Goal: Task Accomplishment & Management: Manage account settings

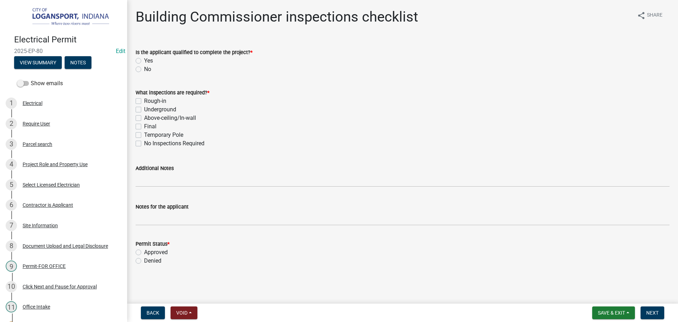
scroll to position [100, 0]
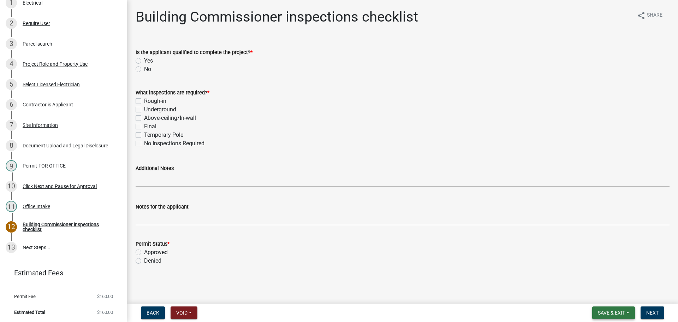
click at [607, 315] on span "Save & Exit" at bounding box center [611, 313] width 27 height 6
click at [605, 299] on button "Save & Exit" at bounding box center [606, 294] width 56 height 17
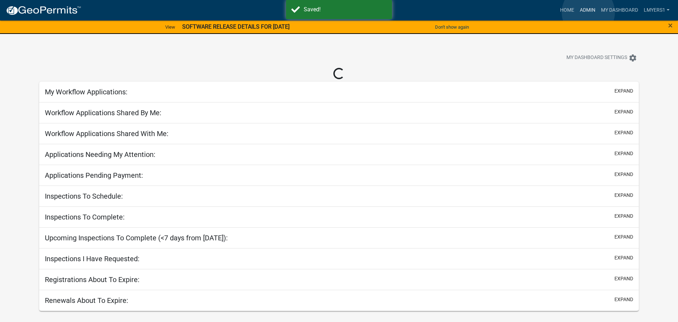
click at [588, 12] on link "Admin" at bounding box center [587, 10] width 21 height 13
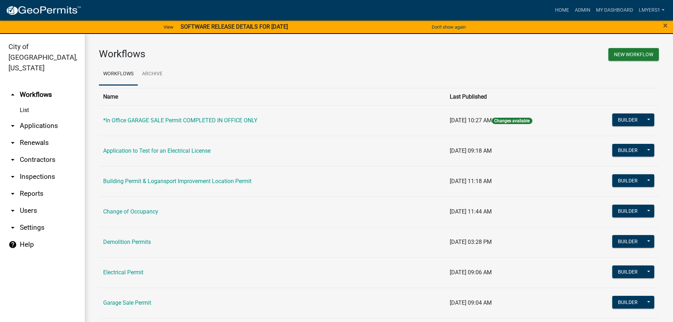
click at [31, 118] on link "arrow_drop_down Applications" at bounding box center [42, 125] width 85 height 17
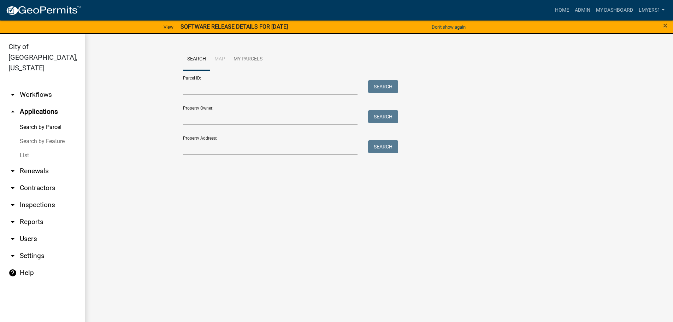
click at [23, 148] on link "List" at bounding box center [42, 155] width 85 height 14
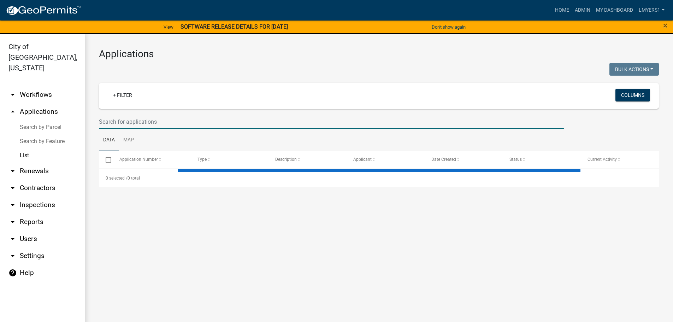
click at [108, 123] on input "text" at bounding box center [331, 121] width 465 height 14
select select "3: 100"
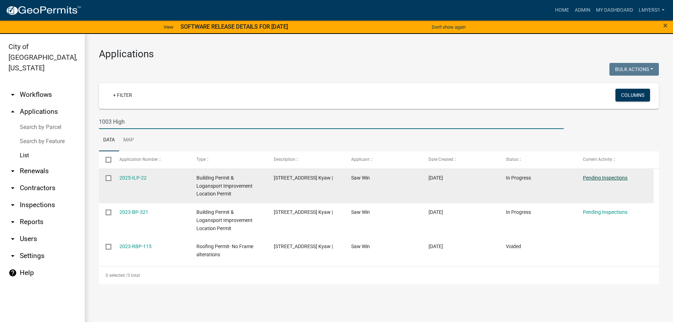
type input "1003 High"
click at [617, 179] on link "Pending Inspections" at bounding box center [605, 178] width 44 height 6
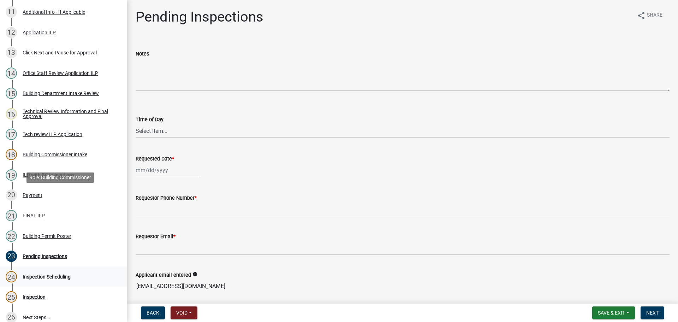
scroll to position [385, 0]
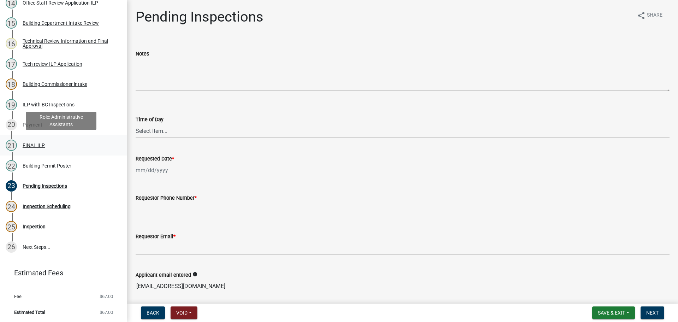
click at [30, 143] on div "FINAL ILP" at bounding box center [34, 145] width 22 height 5
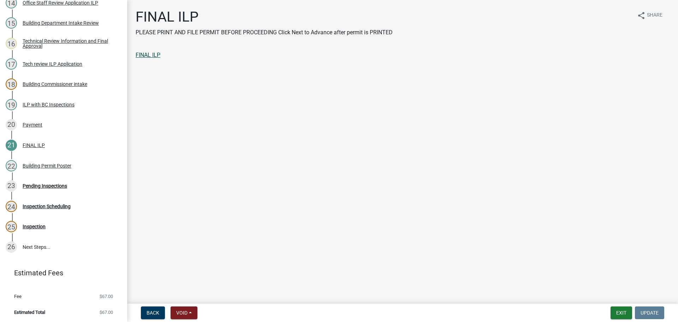
click at [149, 56] on link "FINAL ILP" at bounding box center [148, 55] width 25 height 7
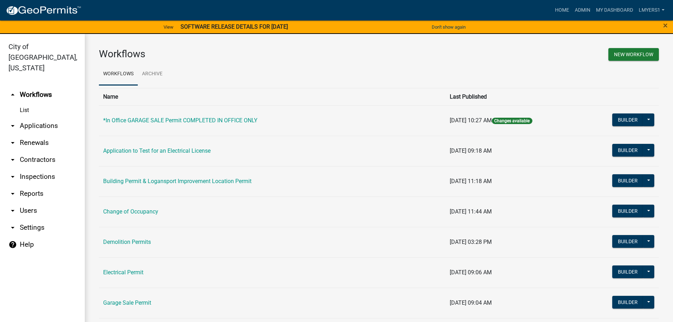
scroll to position [35, 0]
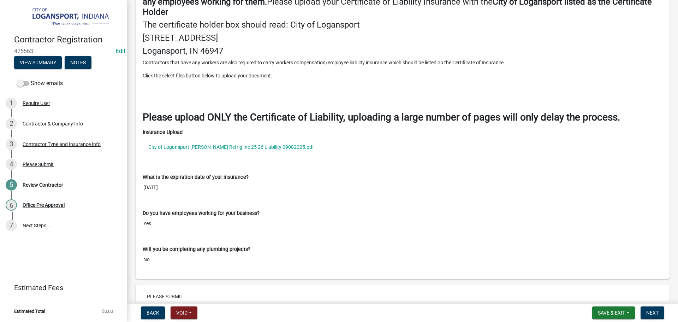
scroll to position [918, 0]
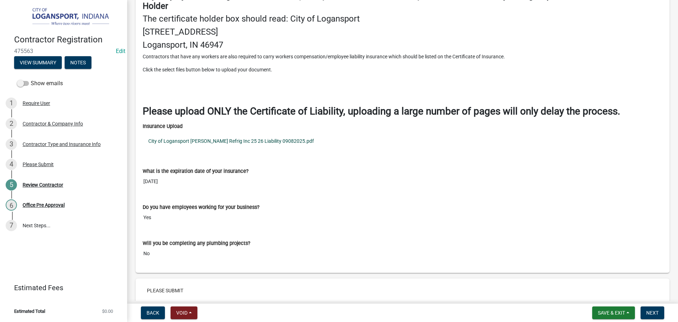
click at [176, 143] on link "City of Logansport Fisher Refrig Inc 25 26 Liability 09082025.pdf" at bounding box center [403, 141] width 520 height 16
click at [655, 316] on button "Next" at bounding box center [653, 312] width 24 height 13
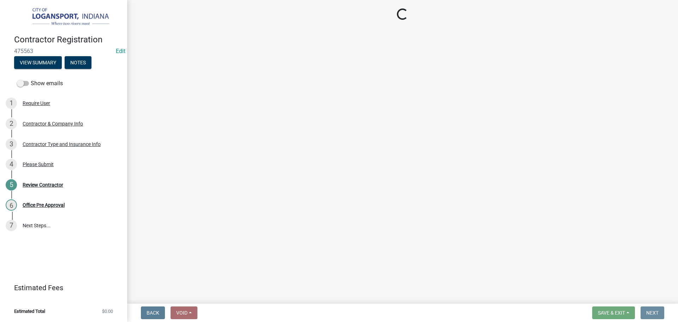
scroll to position [0, 0]
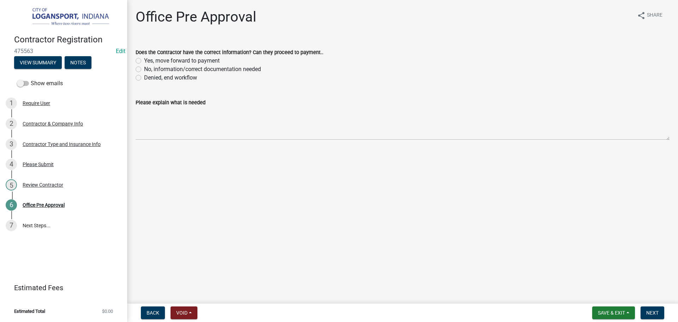
click at [138, 58] on div "Yes, move forward to payment" at bounding box center [403, 60] width 534 height 8
click at [144, 60] on label "Yes, move forward to payment" at bounding box center [182, 60] width 76 height 8
click at [144, 60] on input "Yes, move forward to payment" at bounding box center [146, 58] width 5 height 5
radio input "true"
click at [655, 310] on span "Next" at bounding box center [652, 313] width 12 height 6
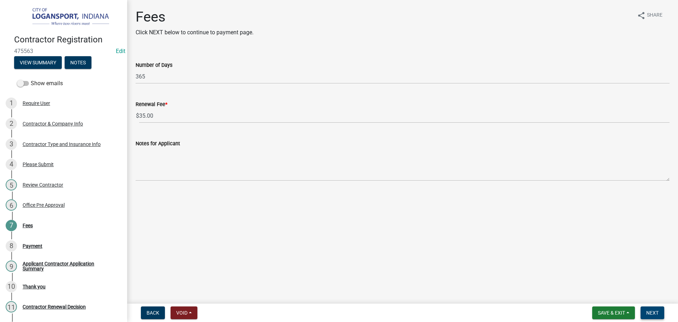
click at [653, 310] on span "Next" at bounding box center [652, 313] width 12 height 6
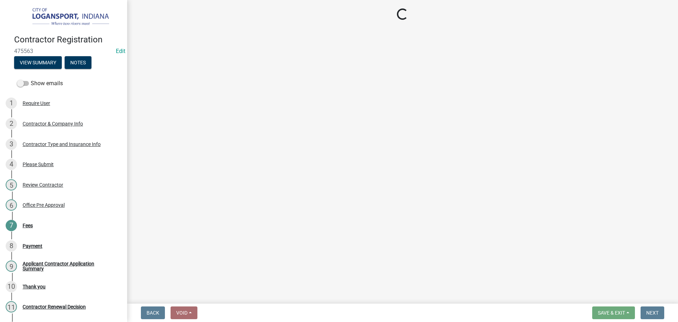
select select "3: 3"
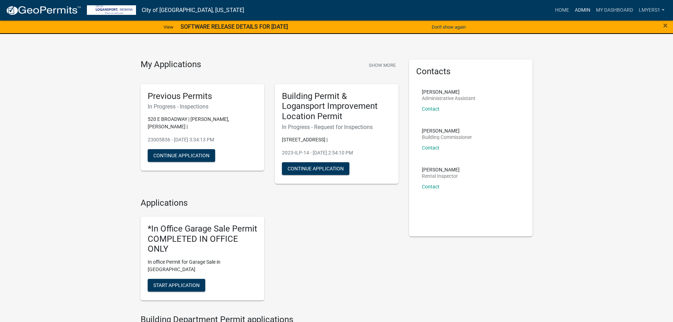
click at [579, 7] on link "Admin" at bounding box center [582, 10] width 21 height 13
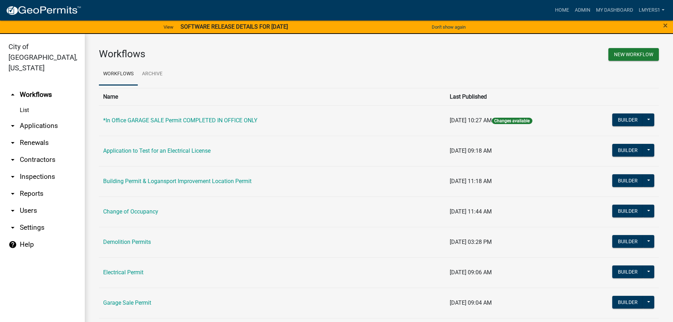
click at [27, 202] on link "arrow_drop_down Users" at bounding box center [42, 210] width 85 height 17
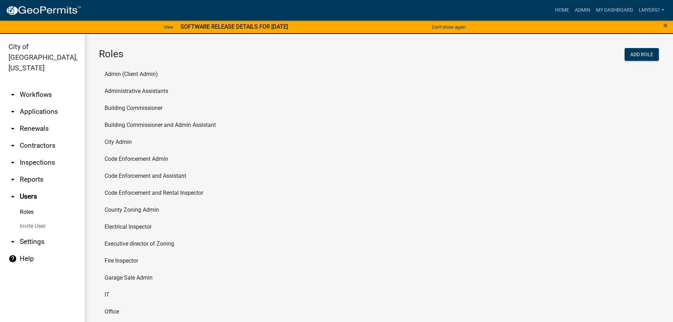
click at [130, 74] on li "Admin (Client Admin)" at bounding box center [379, 74] width 560 height 17
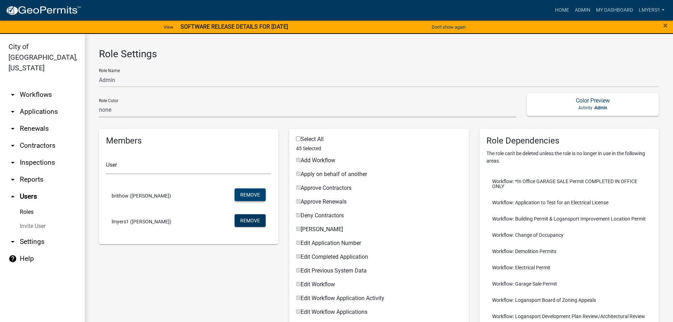
click at [248, 193] on button "Remove" at bounding box center [249, 194] width 31 height 13
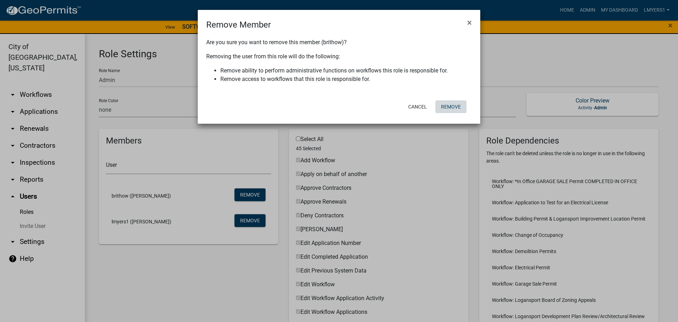
click at [452, 108] on button "Remove" at bounding box center [450, 106] width 31 height 13
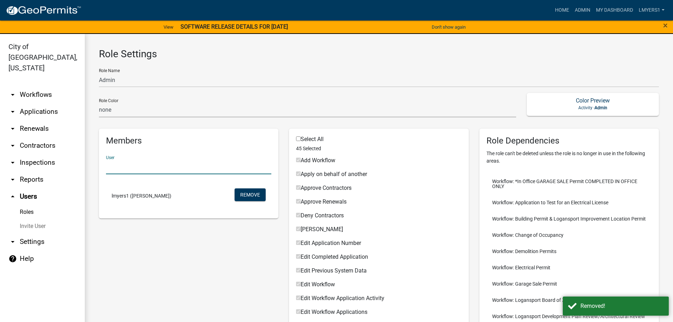
click at [132, 174] on input "text" at bounding box center [188, 167] width 165 height 14
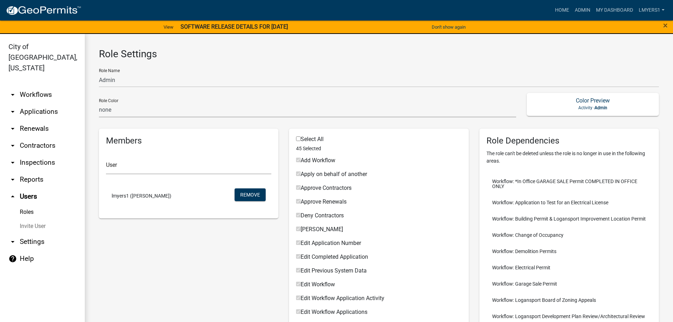
click at [34, 219] on link "Invite User" at bounding box center [42, 226] width 85 height 14
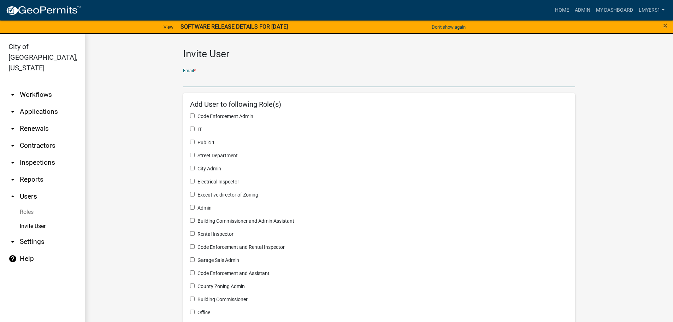
click at [245, 83] on input "text" at bounding box center [379, 80] width 392 height 14
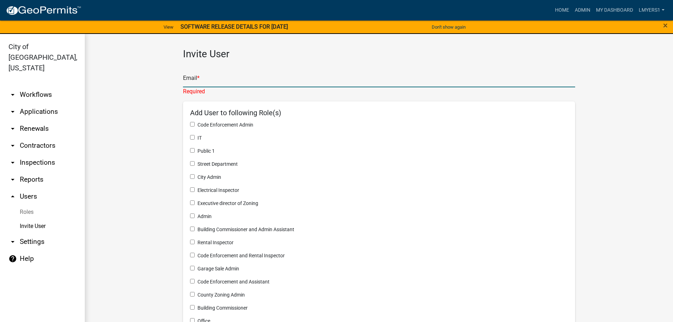
click at [186, 81] on input "text" at bounding box center [379, 80] width 392 height 14
paste input "Jeremy Lantz <jlantz@weareexos.com>"
click at [216, 79] on input "Jeremy Lantz <jlantz@weareexos.com>" at bounding box center [379, 80] width 392 height 14
click at [218, 80] on input "Jeremy Lantz <jlantz@weareexos.com>" at bounding box center [379, 80] width 392 height 14
click at [242, 82] on input "jlantz@weareexos.com>" at bounding box center [379, 80] width 392 height 14
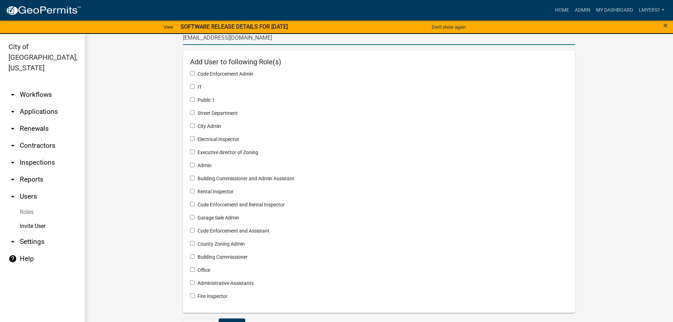
scroll to position [30, 0]
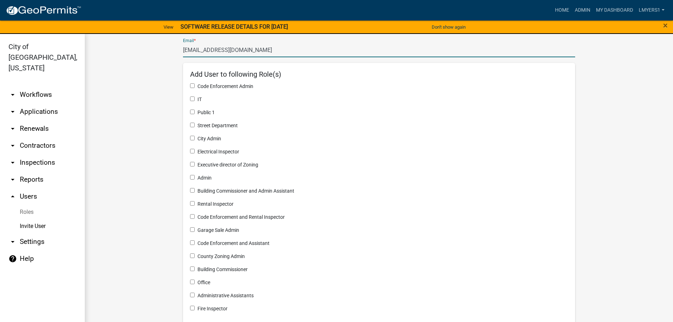
type input "jlantz@weareexos.com"
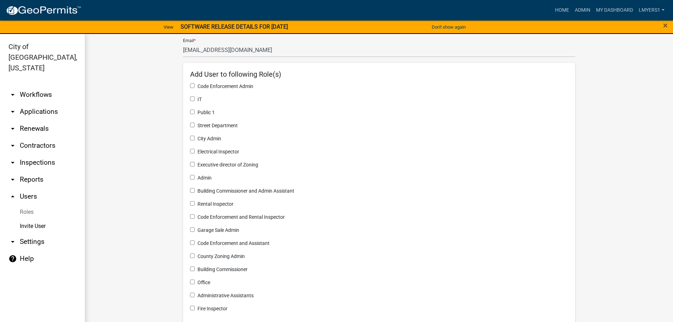
click at [192, 137] on div "City Admin" at bounding box center [379, 138] width 378 height 7
click at [190, 137] on input "checkbox" at bounding box center [192, 138] width 5 height 5
checkbox input "true"
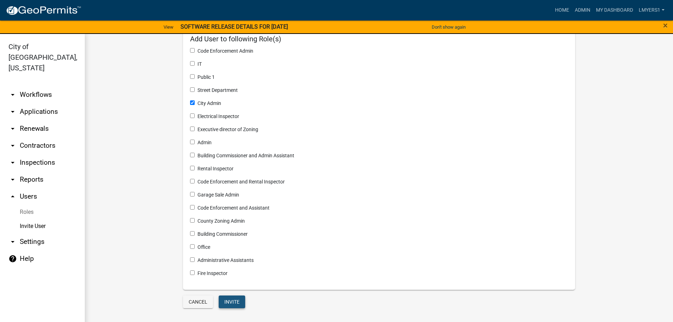
click at [224, 302] on button "Invite" at bounding box center [232, 301] width 26 height 13
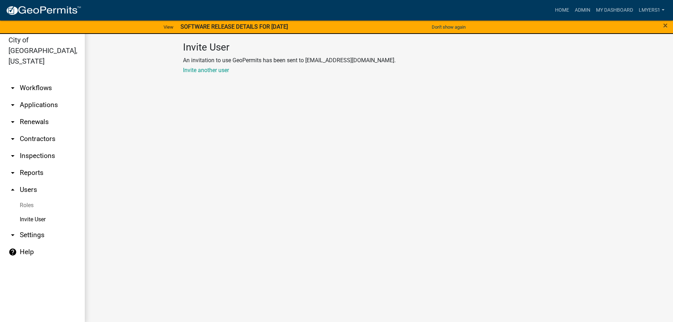
scroll to position [8, 0]
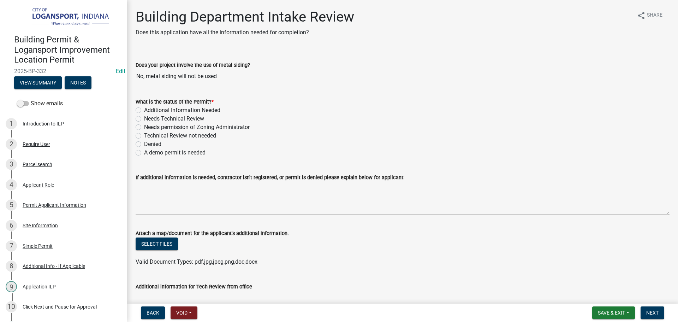
click at [144, 111] on label "Additional Information Needed" at bounding box center [182, 110] width 76 height 8
click at [144, 111] on input "Additional Information Needed" at bounding box center [146, 108] width 5 height 5
radio input "true"
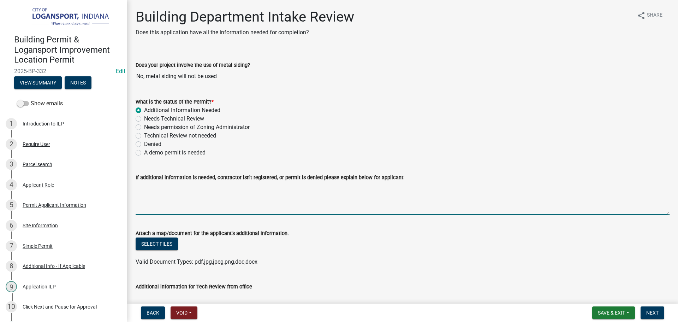
click at [140, 192] on textarea "If additional information is needed, contractor isn't registered, or permit is …" at bounding box center [403, 198] width 534 height 33
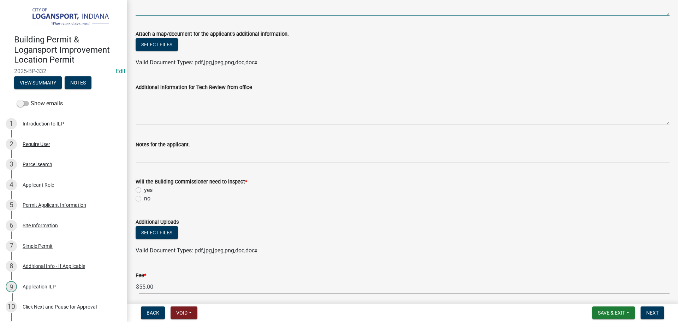
scroll to position [212, 0]
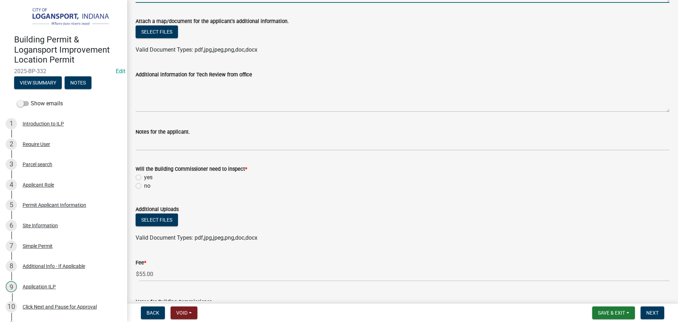
type textarea "Will the siding be all one color?"
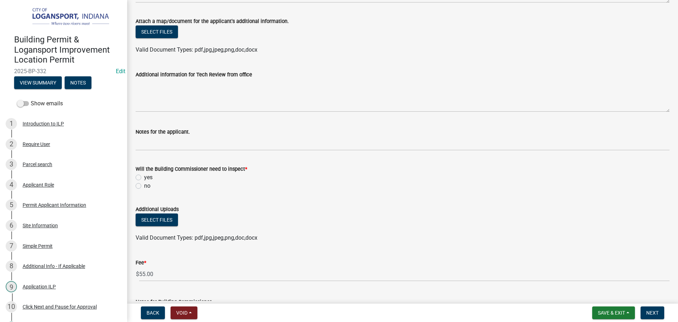
click at [144, 179] on label "yes" at bounding box center [148, 177] width 8 height 8
click at [144, 178] on input "yes" at bounding box center [146, 175] width 5 height 5
radio input "true"
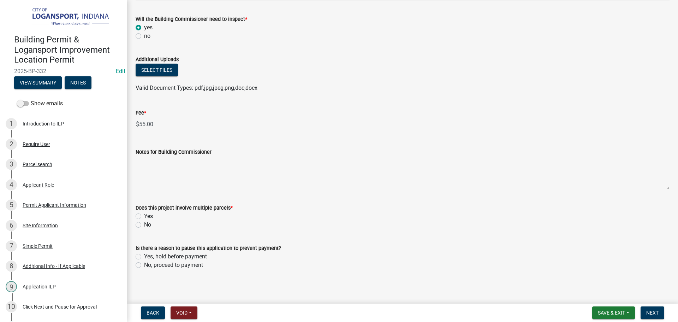
scroll to position [364, 0]
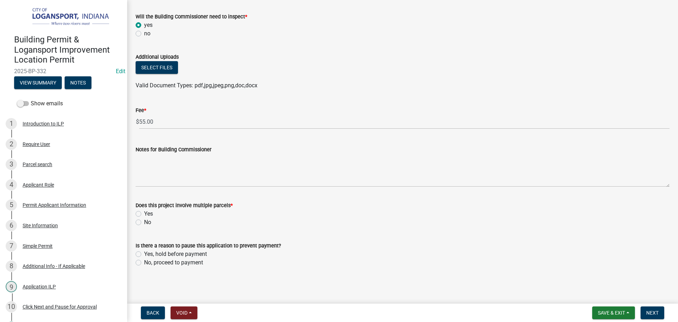
click at [144, 222] on label "No" at bounding box center [147, 222] width 7 height 8
click at [144, 222] on input "No" at bounding box center [146, 220] width 5 height 5
radio input "true"
click at [144, 262] on label "No, proceed to payment" at bounding box center [173, 262] width 59 height 8
click at [144, 262] on input "No, proceed to payment" at bounding box center [146, 260] width 5 height 5
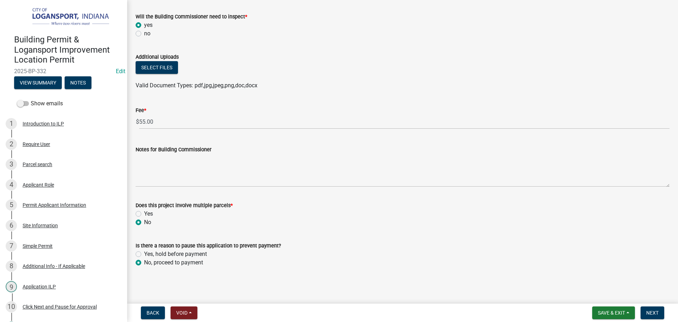
radio input "true"
click at [653, 311] on span "Next" at bounding box center [652, 313] width 12 height 6
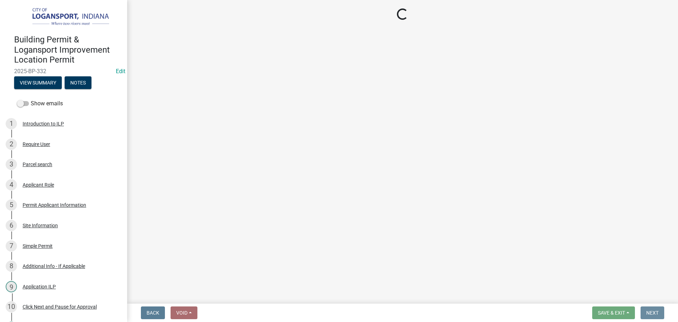
scroll to position [0, 0]
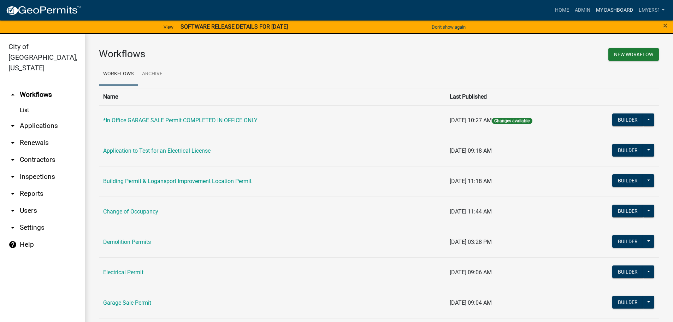
click at [608, 9] on link "My Dashboard" at bounding box center [614, 10] width 43 height 13
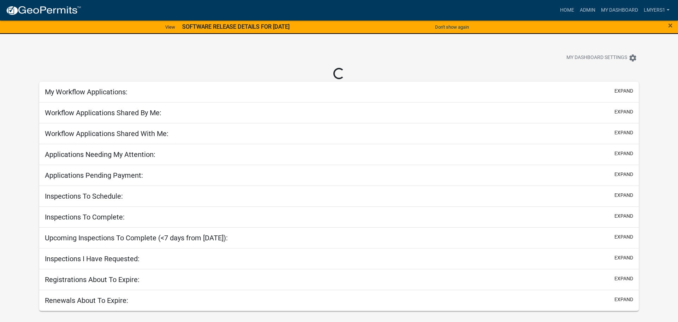
select select "2: 50"
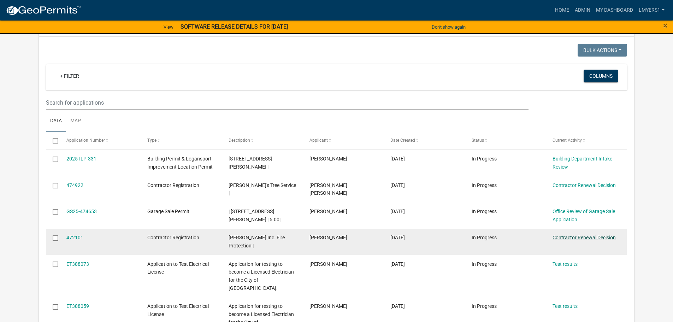
scroll to position [141, 0]
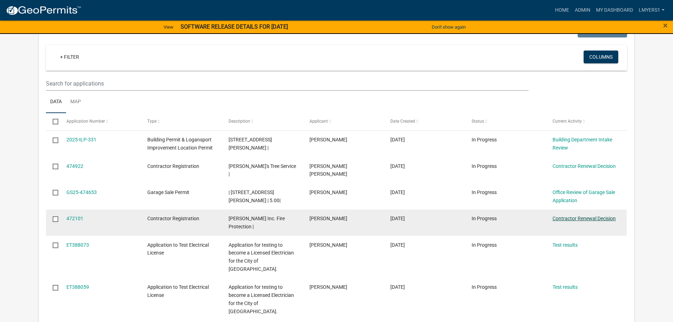
click at [572, 215] on link "Contractor Renewal Decision" at bounding box center [583, 218] width 63 height 6
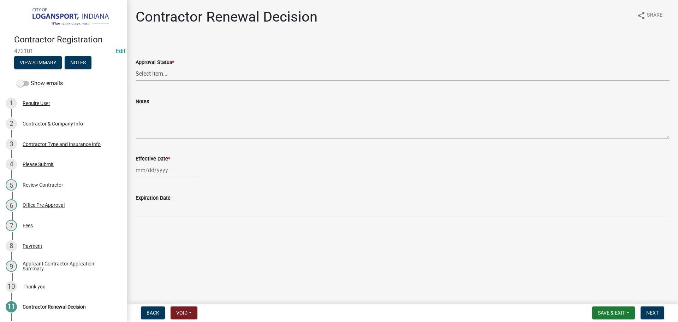
click at [182, 70] on select "Select Item... Approved Denied" at bounding box center [403, 73] width 534 height 14
click at [136, 66] on select "Select Item... Approved Denied" at bounding box center [403, 73] width 534 height 14
select select "30db8998-795d-4bbe-8e49-f1ade8865815"
select select "9"
select select "2025"
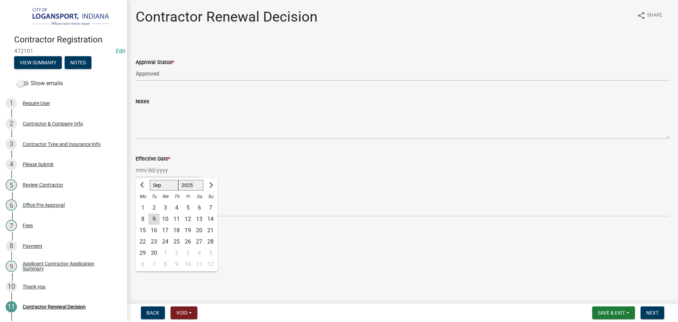
click at [165, 171] on div "Jan Feb Mar Apr May Jun Jul Aug Sep Oct Nov Dec 1525 1526 1527 1528 1529 1530 1…" at bounding box center [168, 170] width 65 height 14
click at [157, 219] on div "9" at bounding box center [153, 218] width 11 height 11
type input "[DATE]"
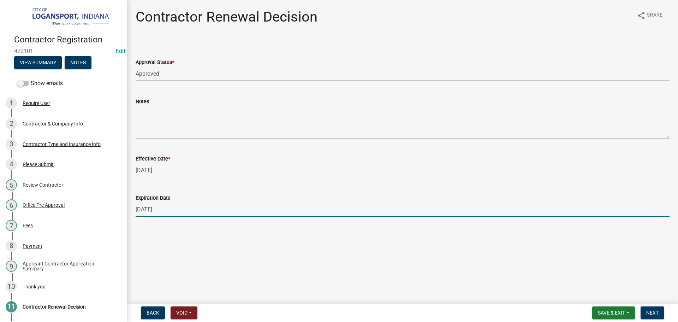
click at [157, 210] on input "12/31/2025" at bounding box center [403, 209] width 534 height 14
type input "09/01/2026"
click at [654, 309] on button "Next" at bounding box center [653, 312] width 24 height 13
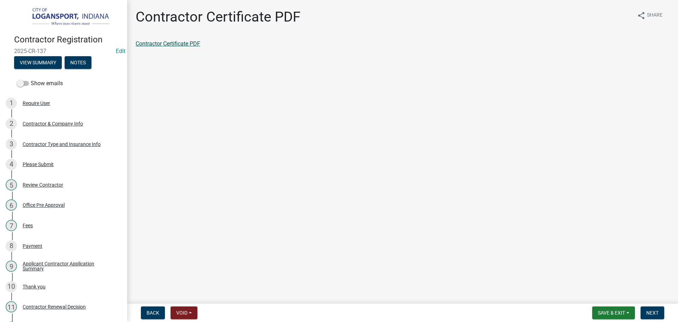
click at [157, 44] on link "Contractor Certificate PDF" at bounding box center [168, 43] width 65 height 7
drag, startPoint x: 654, startPoint y: 312, endPoint x: 393, endPoint y: 238, distance: 271.3
click at [654, 311] on span "Next" at bounding box center [652, 313] width 12 height 6
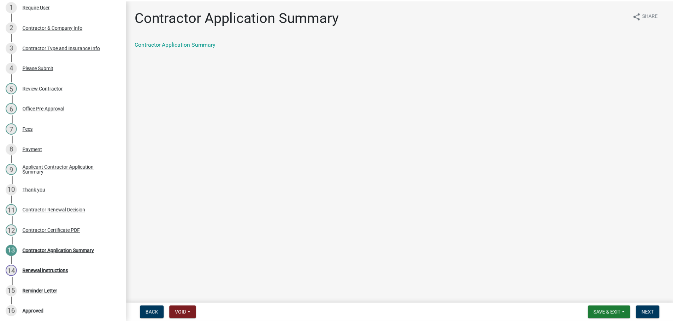
scroll to position [126, 0]
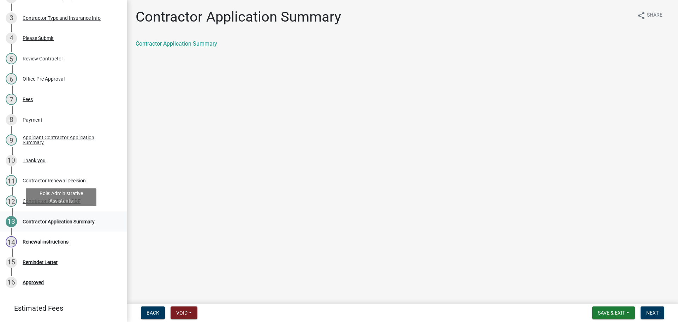
click at [62, 227] on link "13 Contractor Application Summary" at bounding box center [63, 221] width 127 height 20
click at [89, 223] on div "Contractor Application Summary" at bounding box center [59, 221] width 72 height 5
click at [170, 44] on link "Contractor Application Summary" at bounding box center [177, 43] width 82 height 7
click at [663, 312] on button "Next" at bounding box center [653, 312] width 24 height 13
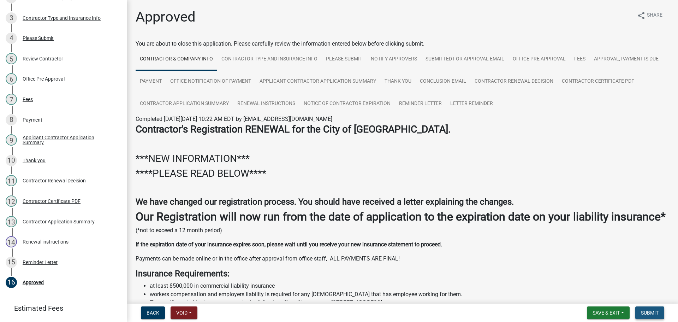
click at [647, 314] on span "Submit" at bounding box center [650, 313] width 18 height 6
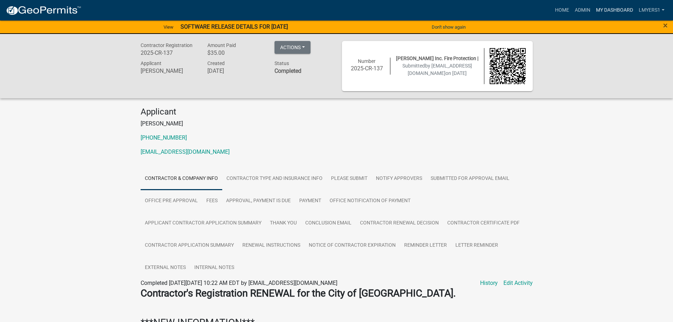
click at [612, 6] on link "My Dashboard" at bounding box center [614, 10] width 43 height 13
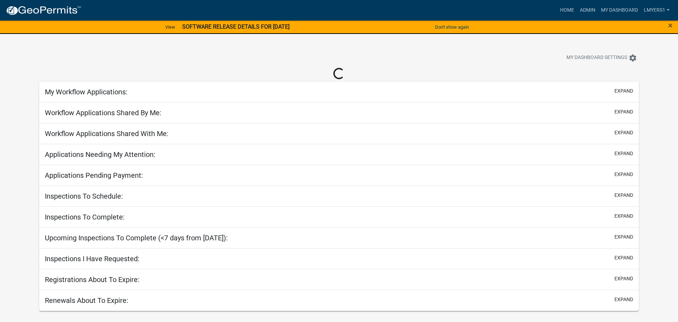
select select "2: 50"
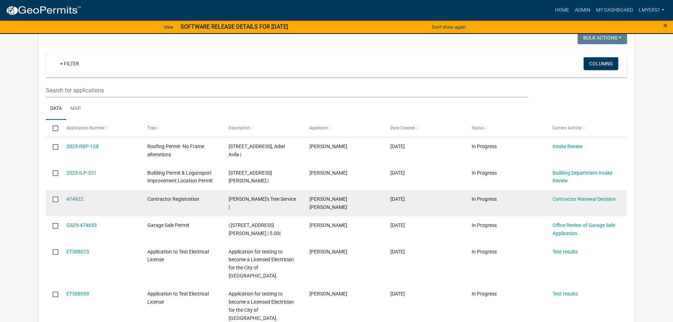
scroll to position [177, 0]
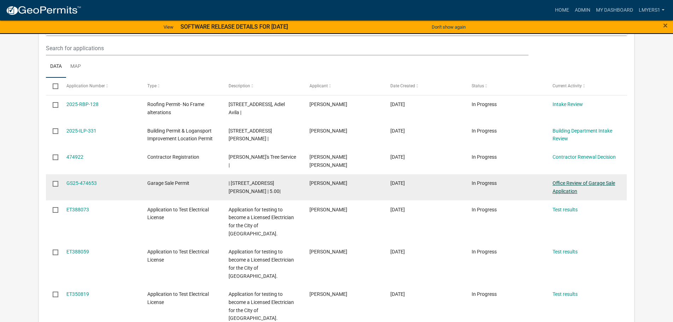
click at [586, 180] on link "Office Review of Garage Sale Application" at bounding box center [583, 187] width 63 height 14
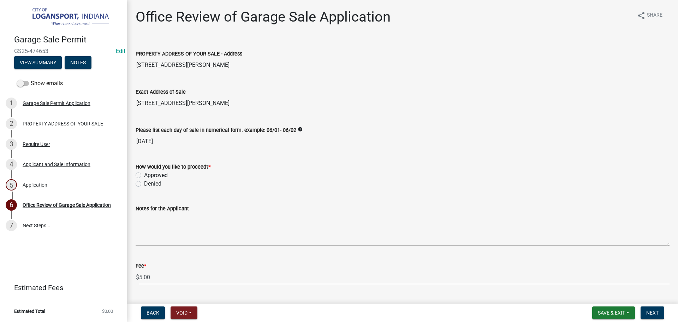
click at [144, 182] on label "Denied" at bounding box center [152, 183] width 17 height 8
click at [144, 182] on input "Denied" at bounding box center [146, 181] width 5 height 5
radio input "true"
click at [652, 310] on span "Next" at bounding box center [652, 313] width 12 height 6
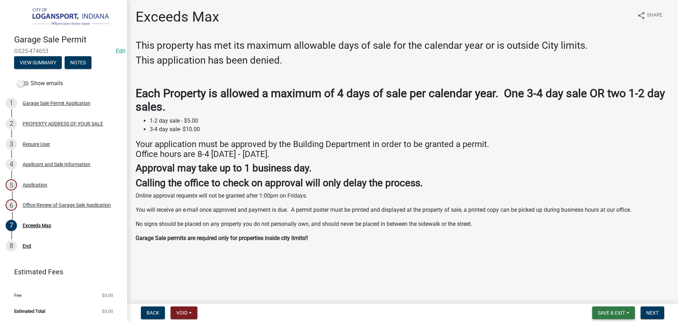
click at [612, 314] on span "Save & Exit" at bounding box center [611, 313] width 27 height 6
click at [609, 293] on button "Save & Exit" at bounding box center [606, 294] width 56 height 17
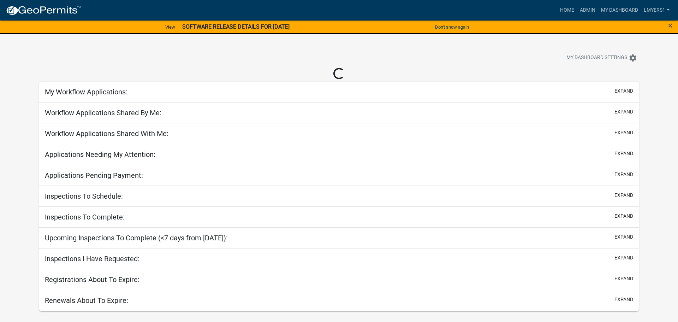
select select "2: 50"
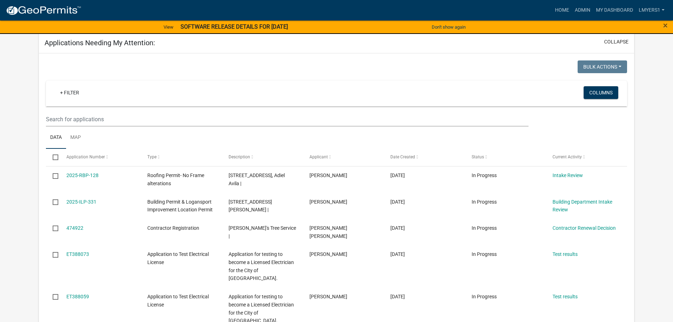
scroll to position [106, 0]
click at [579, 8] on link "Admin" at bounding box center [582, 10] width 21 height 13
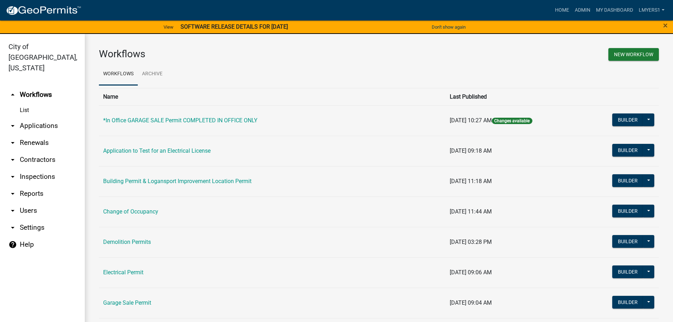
click at [35, 117] on link "arrow_drop_down Applications" at bounding box center [42, 125] width 85 height 17
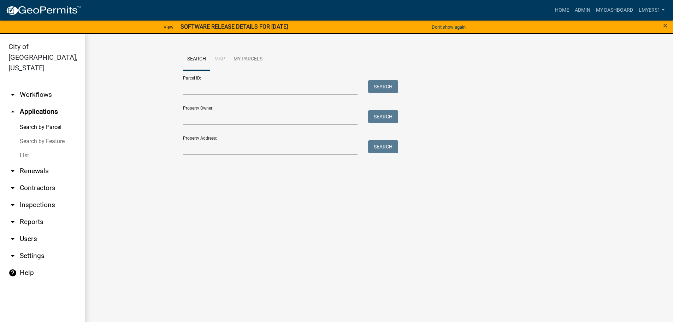
drag, startPoint x: 15, startPoint y: 141, endPoint x: 19, endPoint y: 141, distance: 3.9
click at [15, 148] on link "List" at bounding box center [42, 155] width 85 height 14
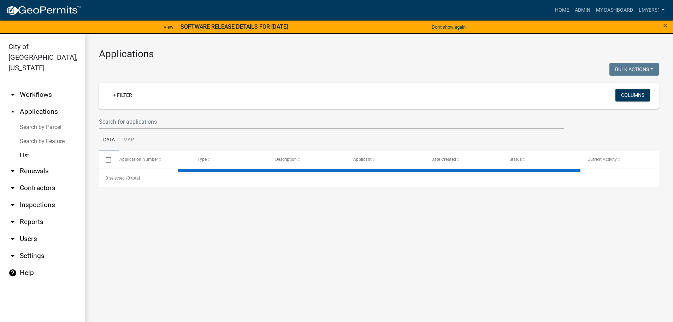
click at [23, 148] on link "List" at bounding box center [42, 155] width 85 height 14
click at [130, 118] on input "text" at bounding box center [331, 121] width 465 height 14
select select "3: 100"
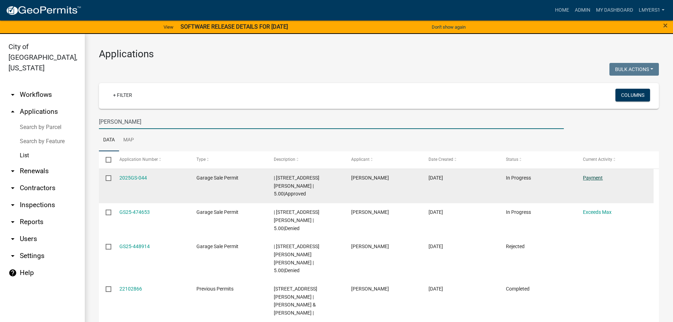
type input "Tomlinson"
click at [591, 177] on link "Payment" at bounding box center [593, 178] width 20 height 6
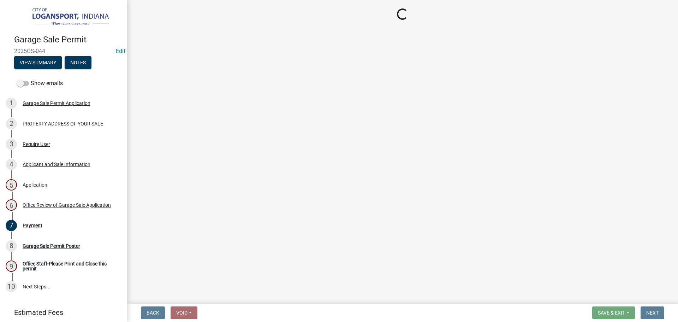
select select "3: 3"
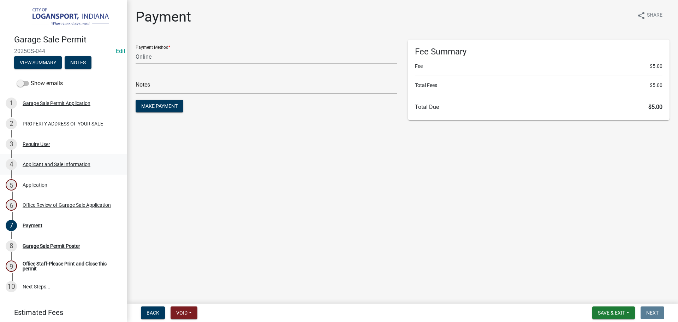
click at [62, 162] on div "Applicant and Sale Information" at bounding box center [57, 164] width 68 height 5
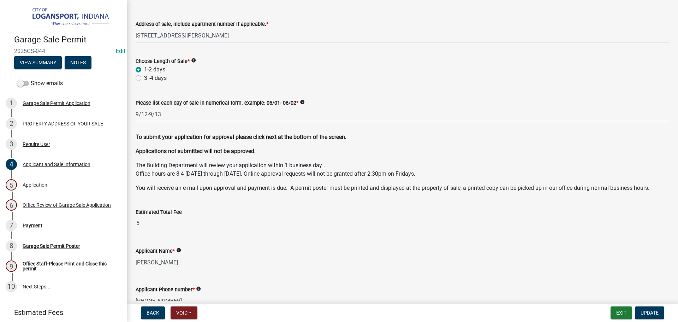
scroll to position [70, 0]
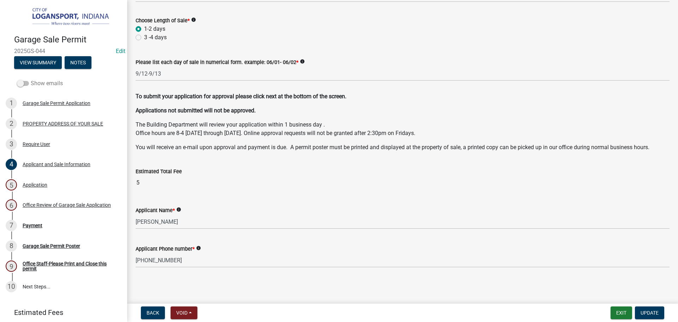
click at [23, 79] on label "Show emails" at bounding box center [40, 83] width 46 height 8
click at [25, 85] on label "Show emails" at bounding box center [40, 83] width 46 height 8
click at [31, 79] on input "Show emails" at bounding box center [31, 79] width 0 height 0
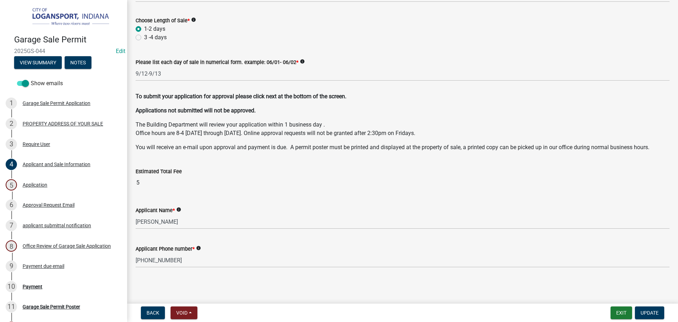
click at [51, 264] on div "Payment due email" at bounding box center [44, 265] width 42 height 5
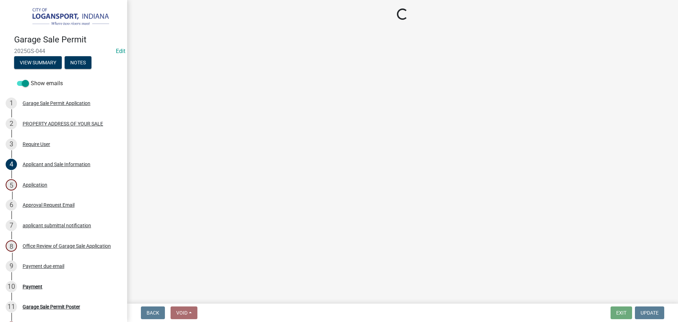
scroll to position [0, 0]
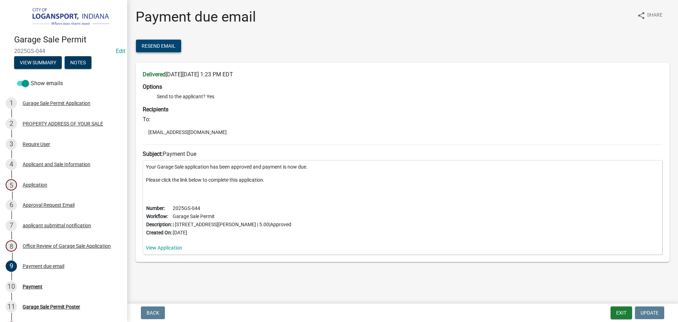
click at [167, 44] on span "Resend Email" at bounding box center [159, 46] width 34 height 6
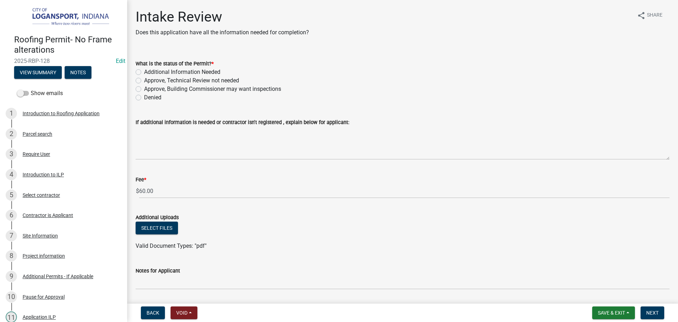
click at [144, 79] on label "Approve, Technical Review not needed" at bounding box center [191, 80] width 95 height 8
click at [144, 79] on input "Approve, Technical Review not needed" at bounding box center [146, 78] width 5 height 5
radio input "true"
click at [653, 311] on span "Next" at bounding box center [652, 313] width 12 height 6
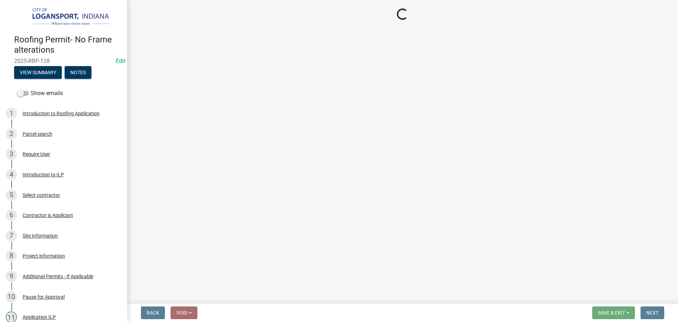
select select "3: 3"
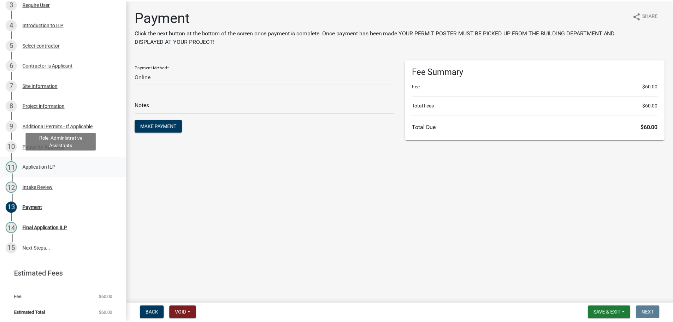
scroll to position [151, 0]
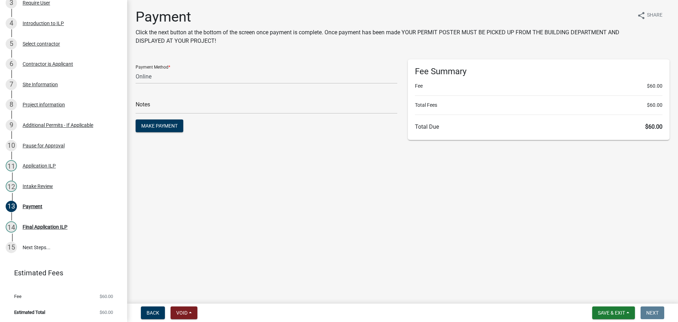
click at [601, 306] on nav "Back Void Withdraw Lock Expire Void Save & Exit Save Save & Exit Next" at bounding box center [402, 312] width 551 height 18
click at [600, 314] on span "Save & Exit" at bounding box center [611, 313] width 27 height 6
click at [595, 298] on button "Save & Exit" at bounding box center [606, 294] width 56 height 17
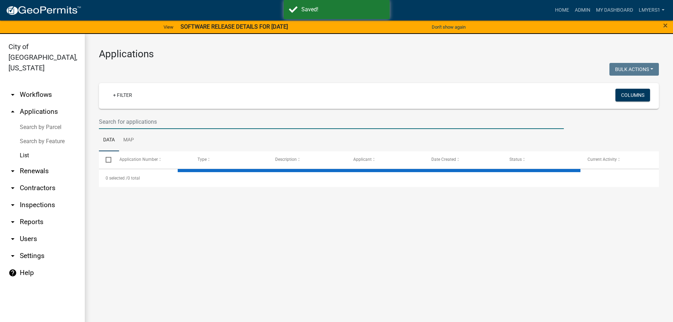
click at [125, 120] on input "text" at bounding box center [331, 121] width 465 height 14
select select "3: 100"
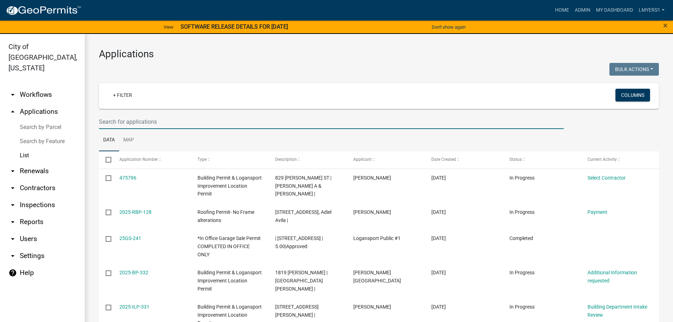
type input "W"
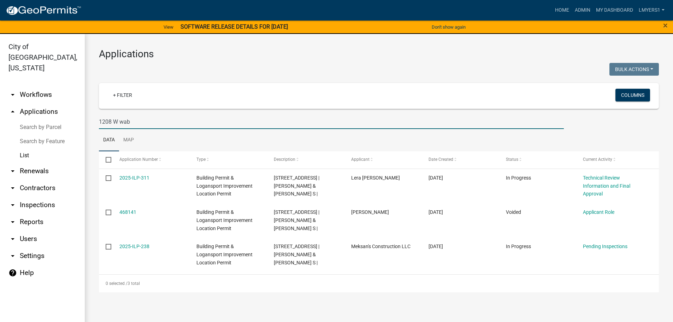
type input "1208 W wab"
